Goal: Transaction & Acquisition: Purchase product/service

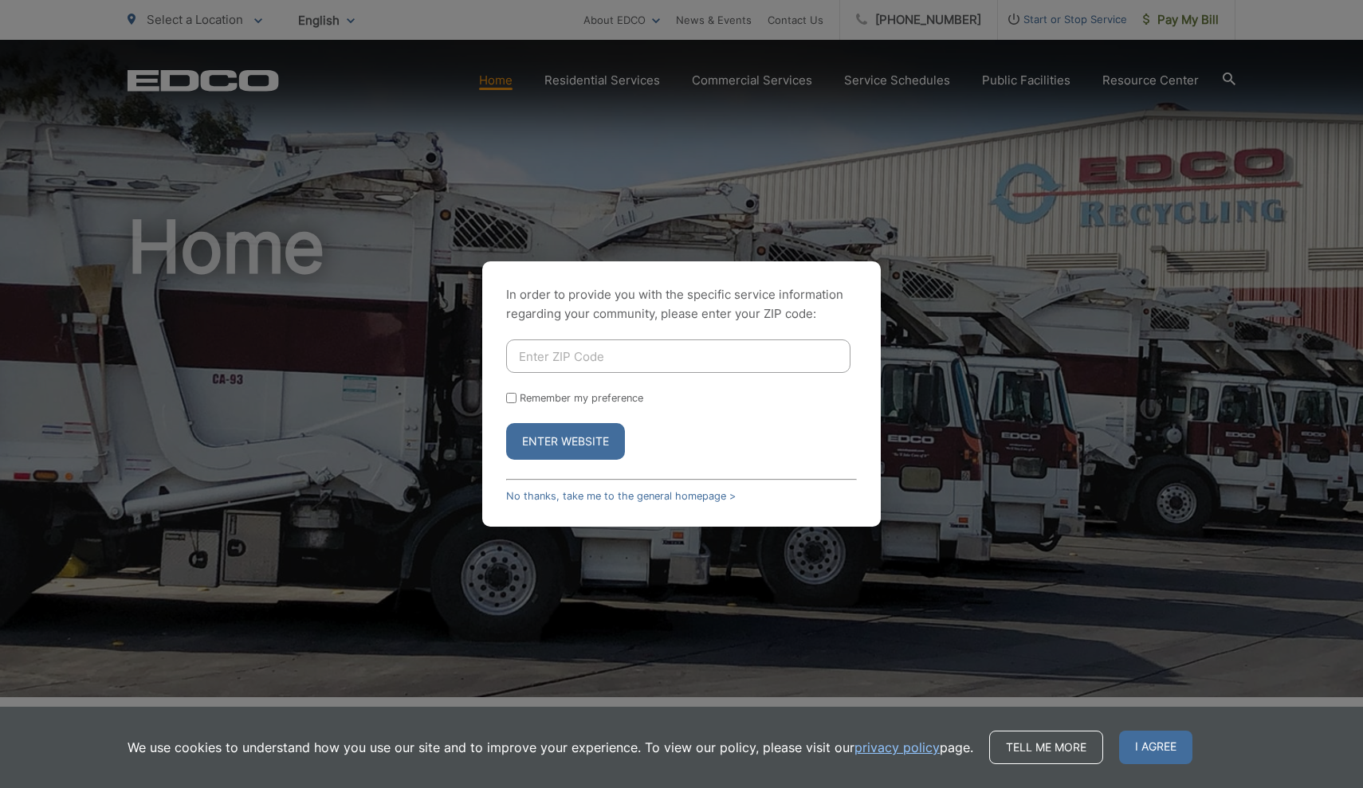
click at [598, 372] on input "Enter ZIP Code" at bounding box center [678, 356] width 344 height 33
type input "92040"
click at [565, 442] on button "Enter Website" at bounding box center [565, 441] width 119 height 37
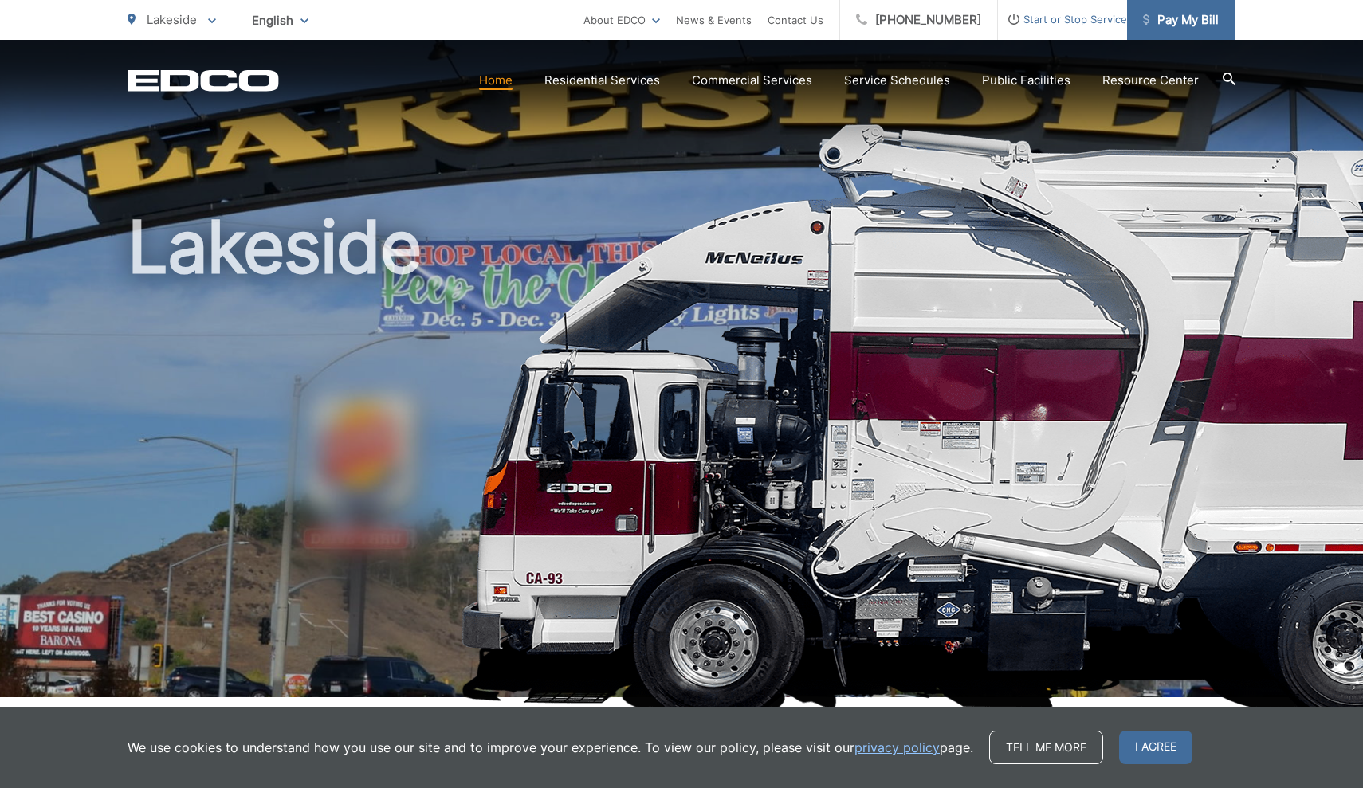
click at [1172, 18] on span "Pay My Bill" at bounding box center [1181, 19] width 76 height 19
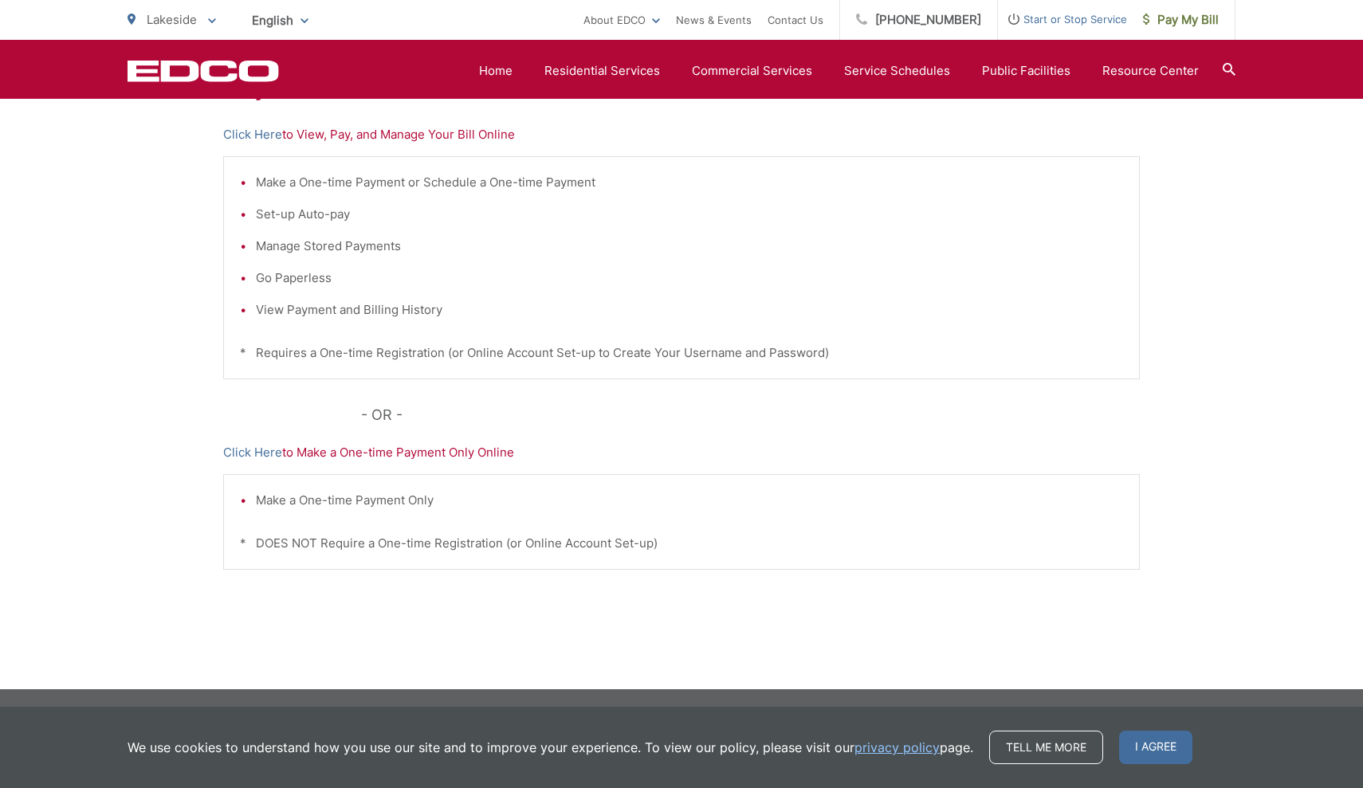
scroll to position [345, 0]
click at [306, 238] on li "Manage Stored Payments" at bounding box center [689, 246] width 867 height 19
click at [313, 252] on li "Manage Stored Payments" at bounding box center [689, 246] width 867 height 19
click at [255, 133] on link "Click Here" at bounding box center [252, 134] width 59 height 19
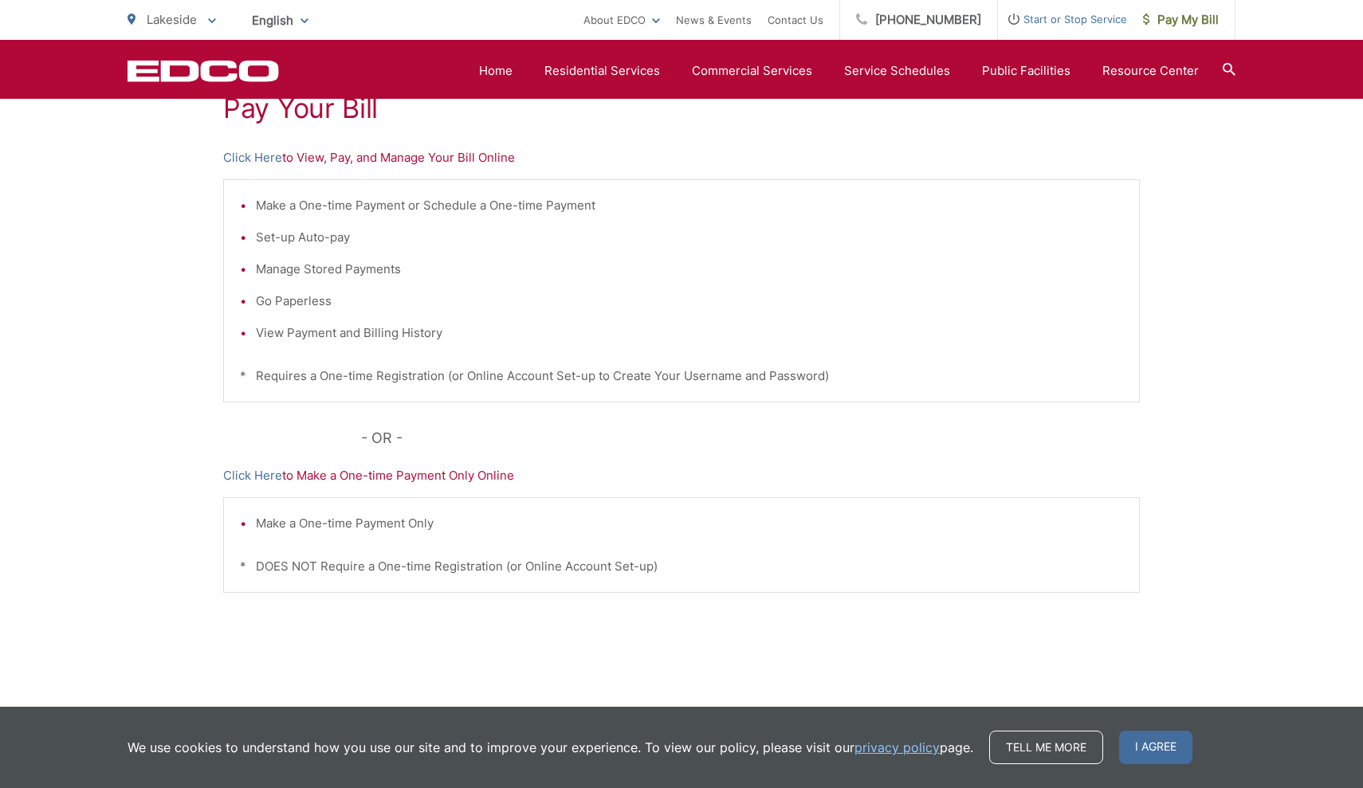
scroll to position [308, 0]
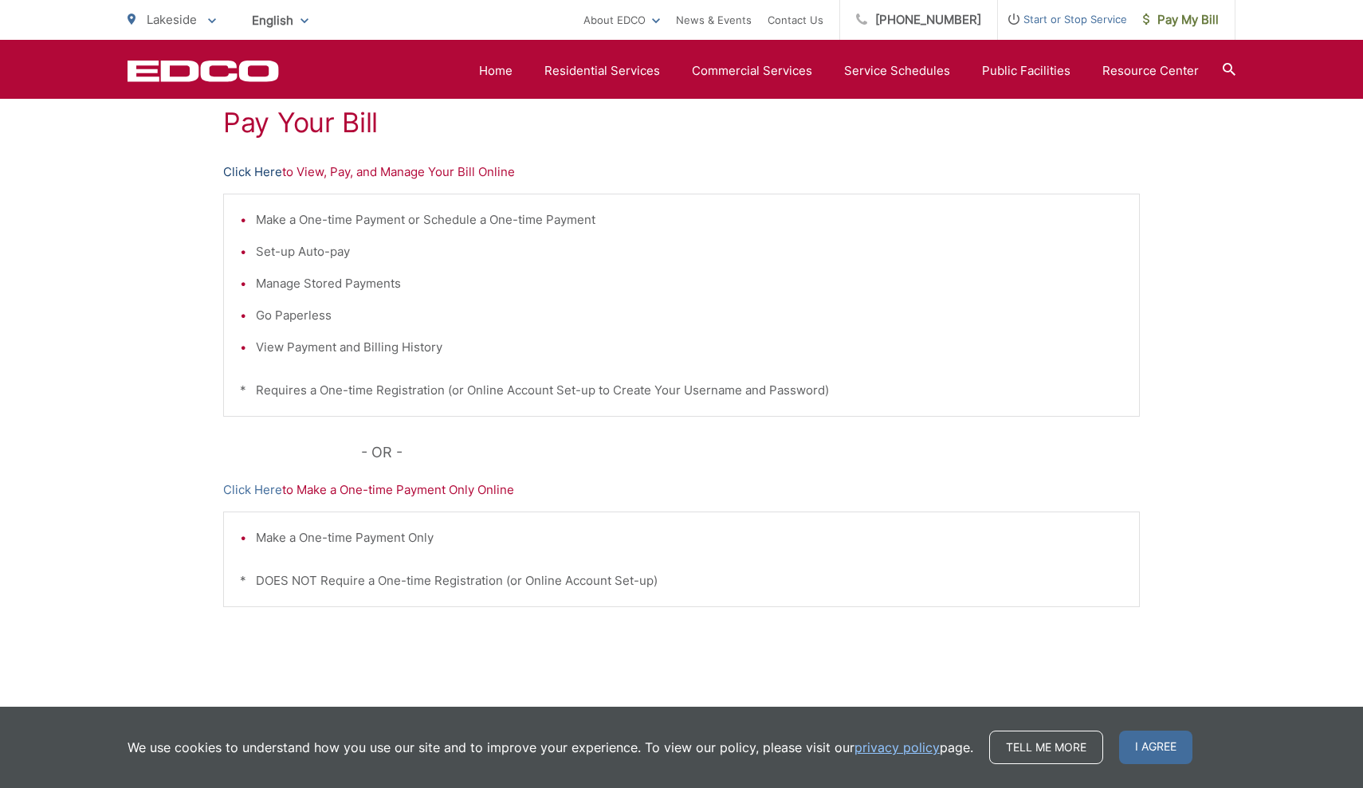
click at [262, 177] on link "Click Here" at bounding box center [252, 172] width 59 height 19
